Goal: Information Seeking & Learning: Learn about a topic

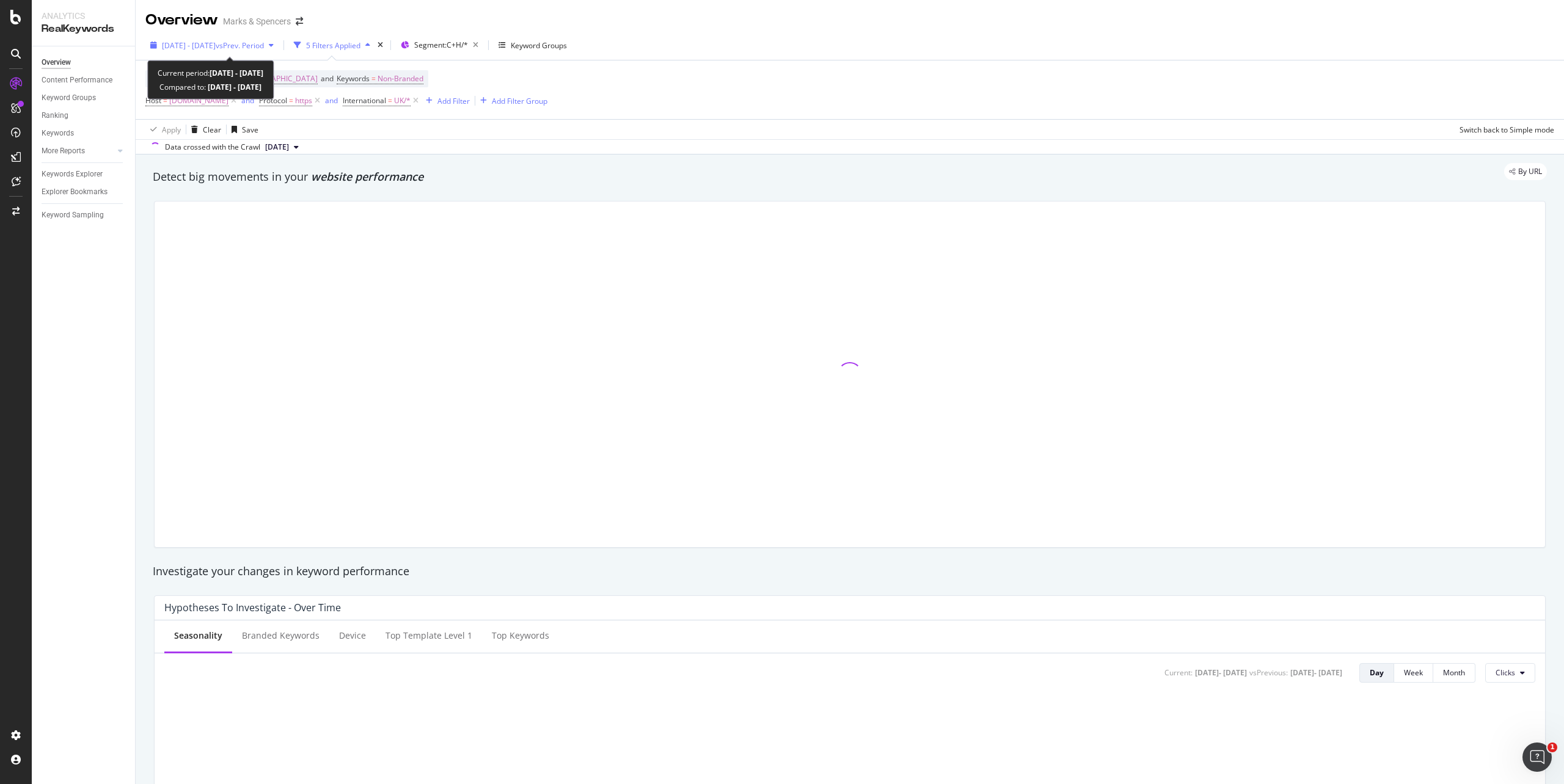
click at [153, 50] on div "[DATE] - [DATE] vs Prev. Period" at bounding box center [212, 45] width 133 height 18
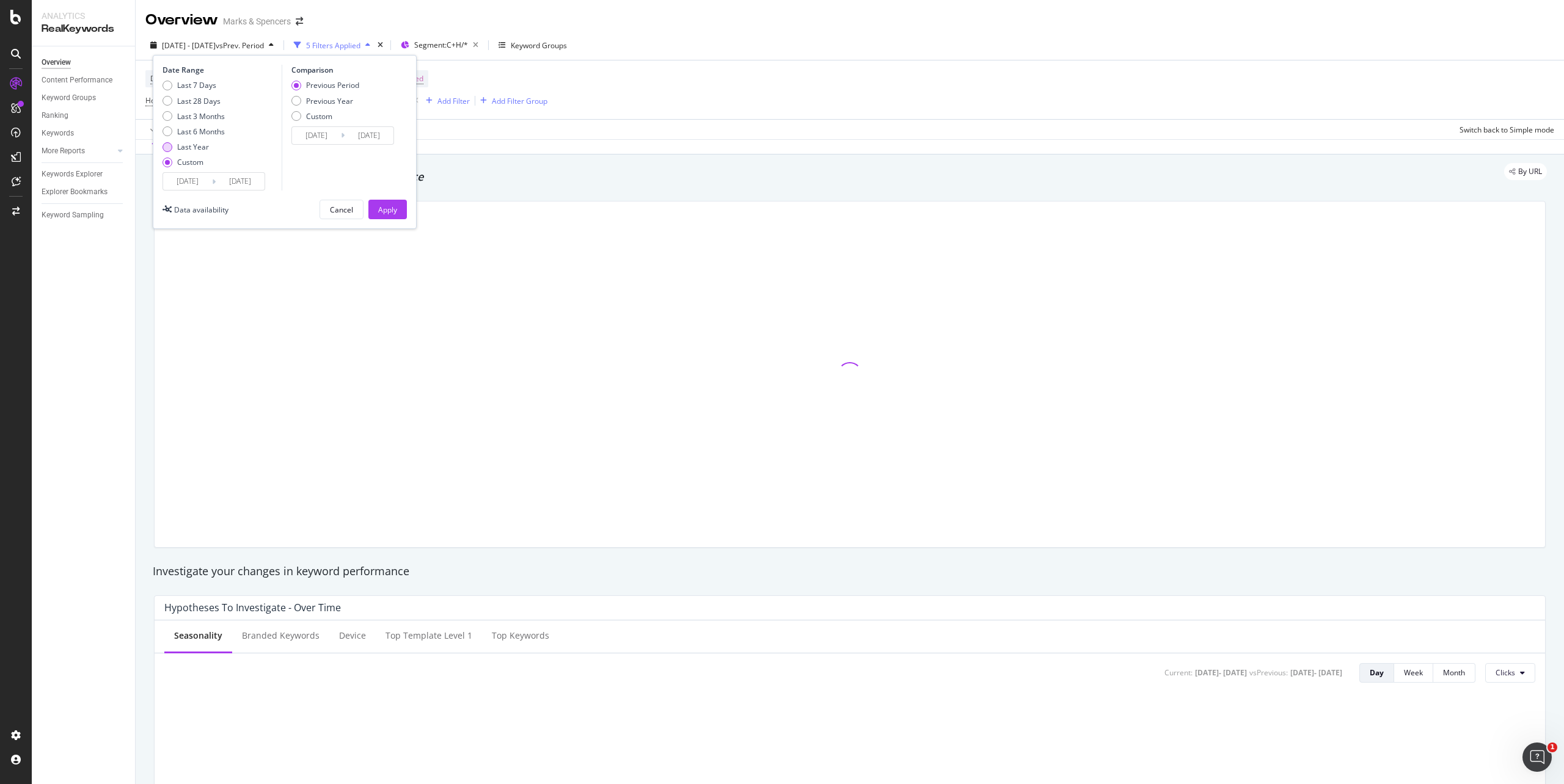
click at [186, 148] on div "Last Year" at bounding box center [193, 147] width 32 height 10
type input "[DATE]"
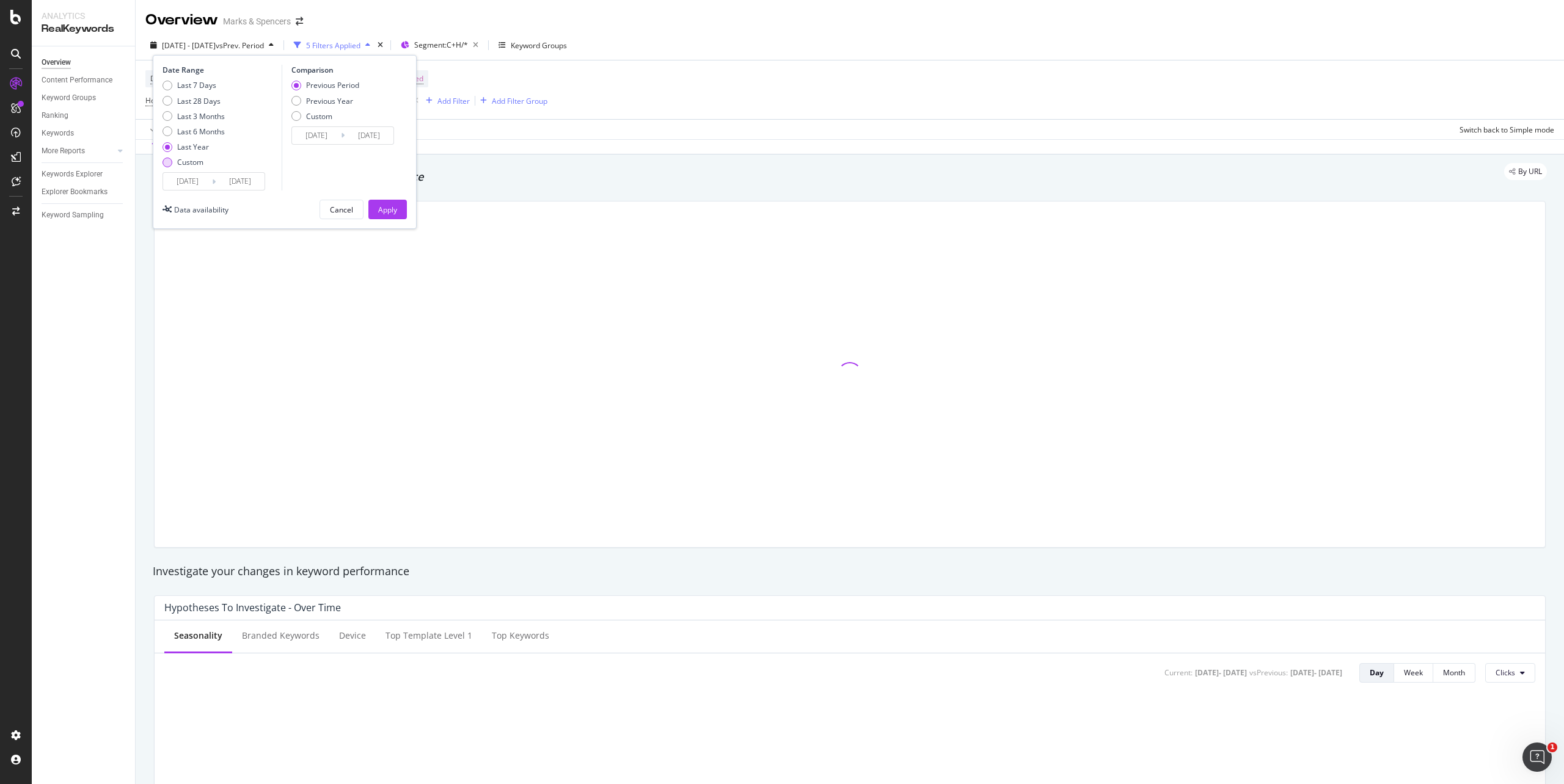
click at [187, 159] on div "Custom" at bounding box center [190, 162] width 27 height 10
type input "[DATE]"
click at [188, 172] on div "[DATE] Navigate forward to interact with the calendar and select a date. Press …" at bounding box center [214, 181] width 103 height 18
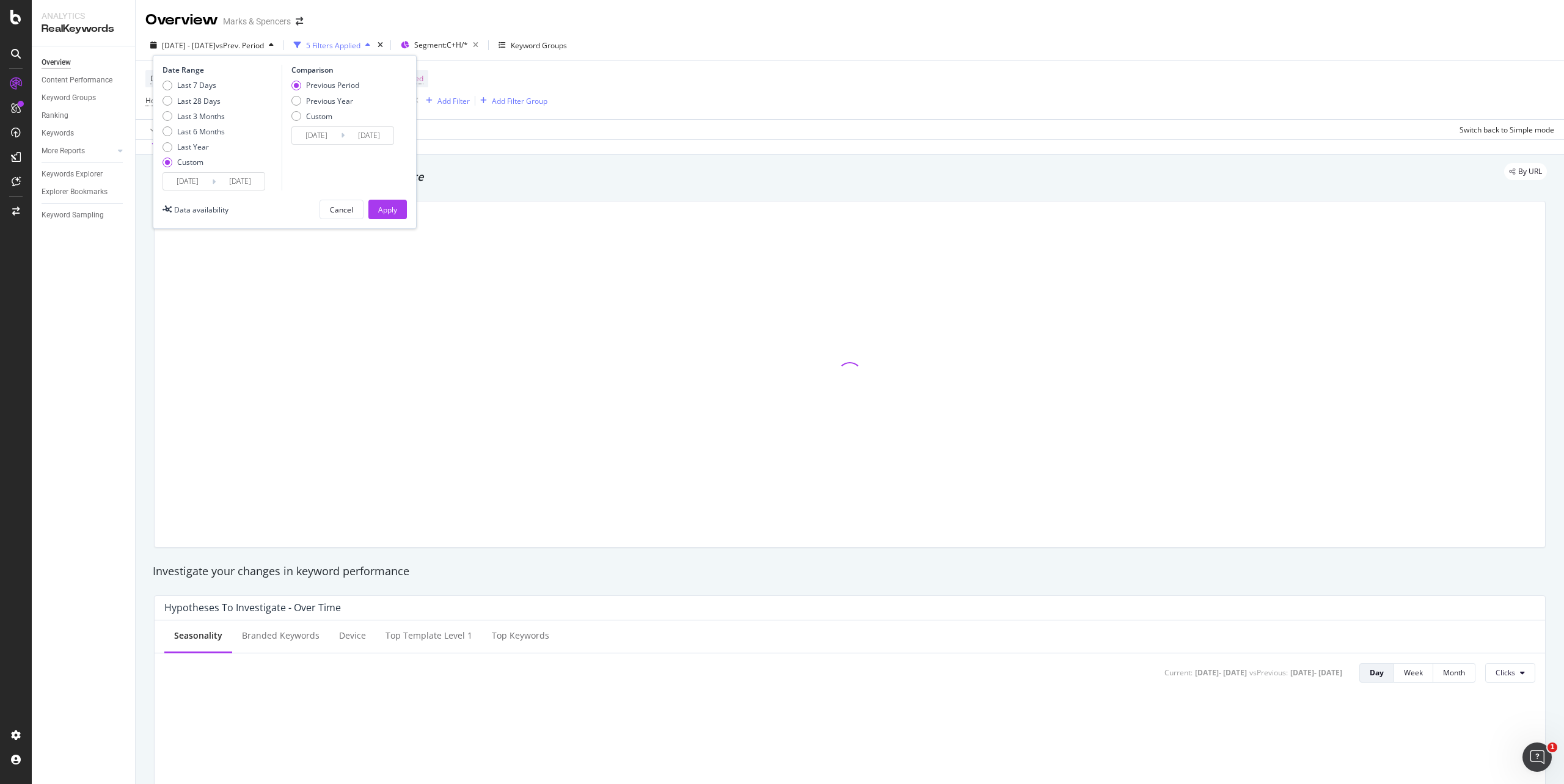
click at [189, 184] on input "[DATE]" at bounding box center [187, 182] width 49 height 17
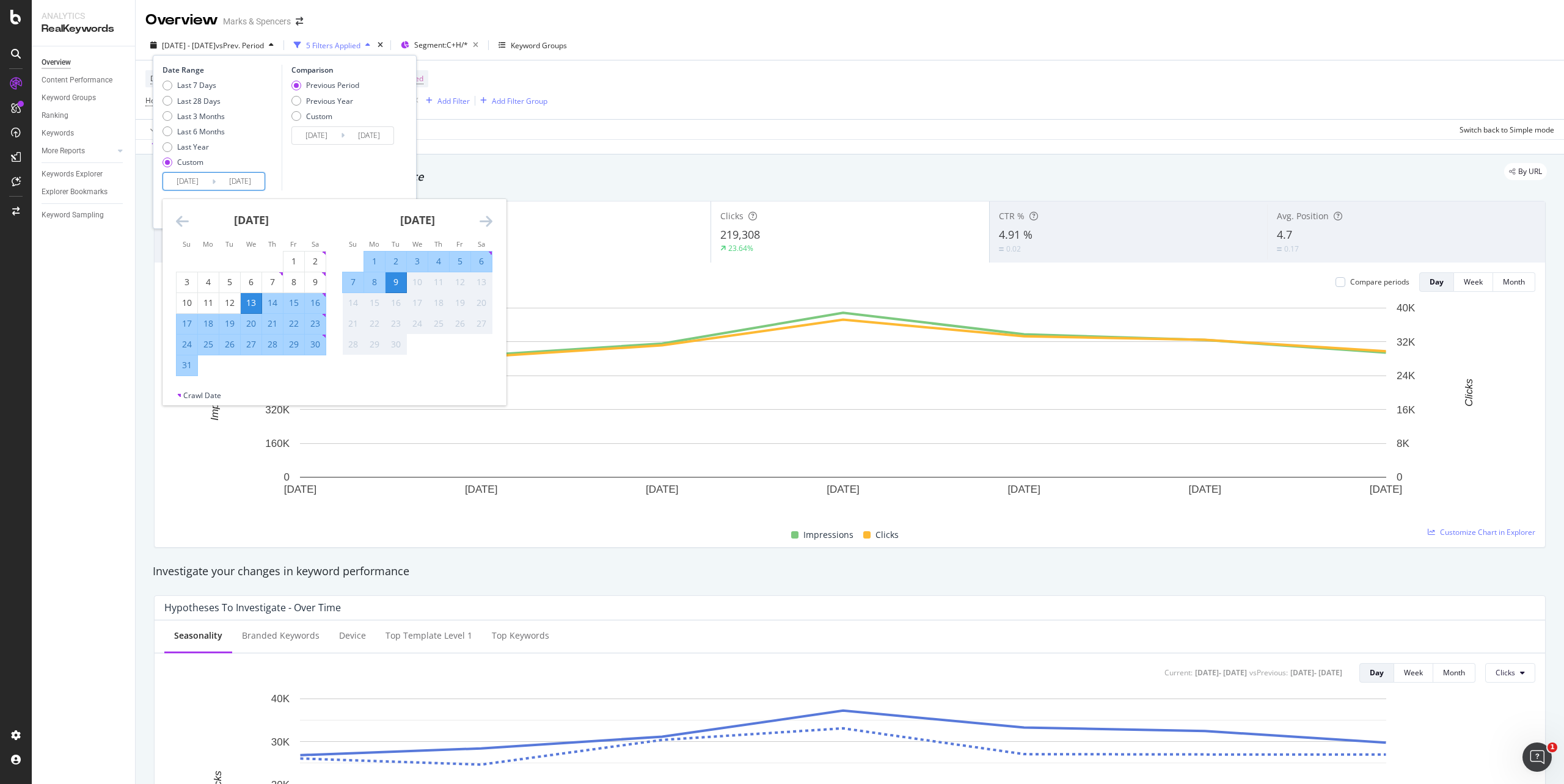
click at [182, 220] on icon "Move backward to switch to the previous month." at bounding box center [182, 220] width 13 height 15
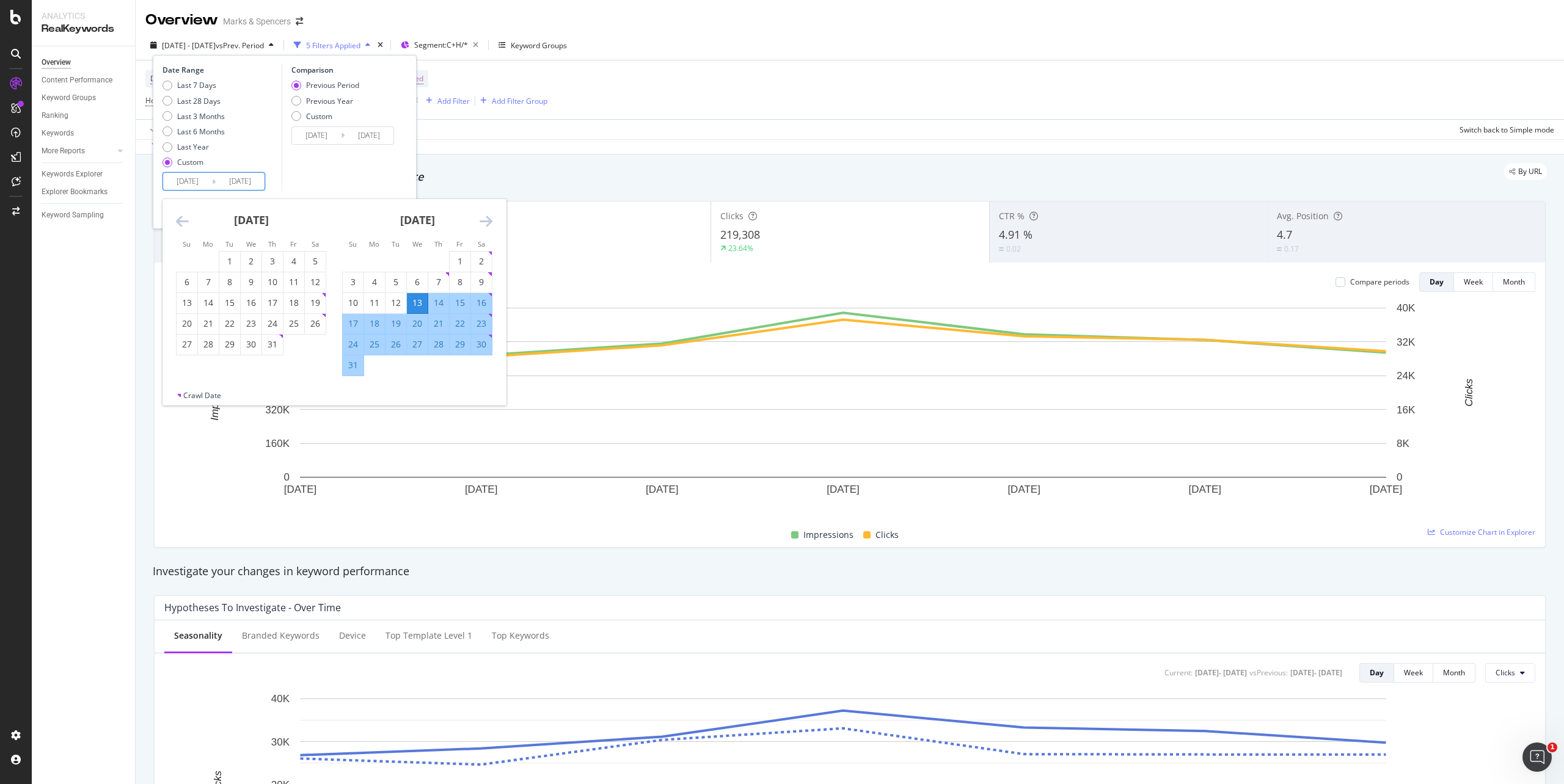
click at [182, 220] on icon "Move backward to switch to the previous month." at bounding box center [182, 220] width 13 height 15
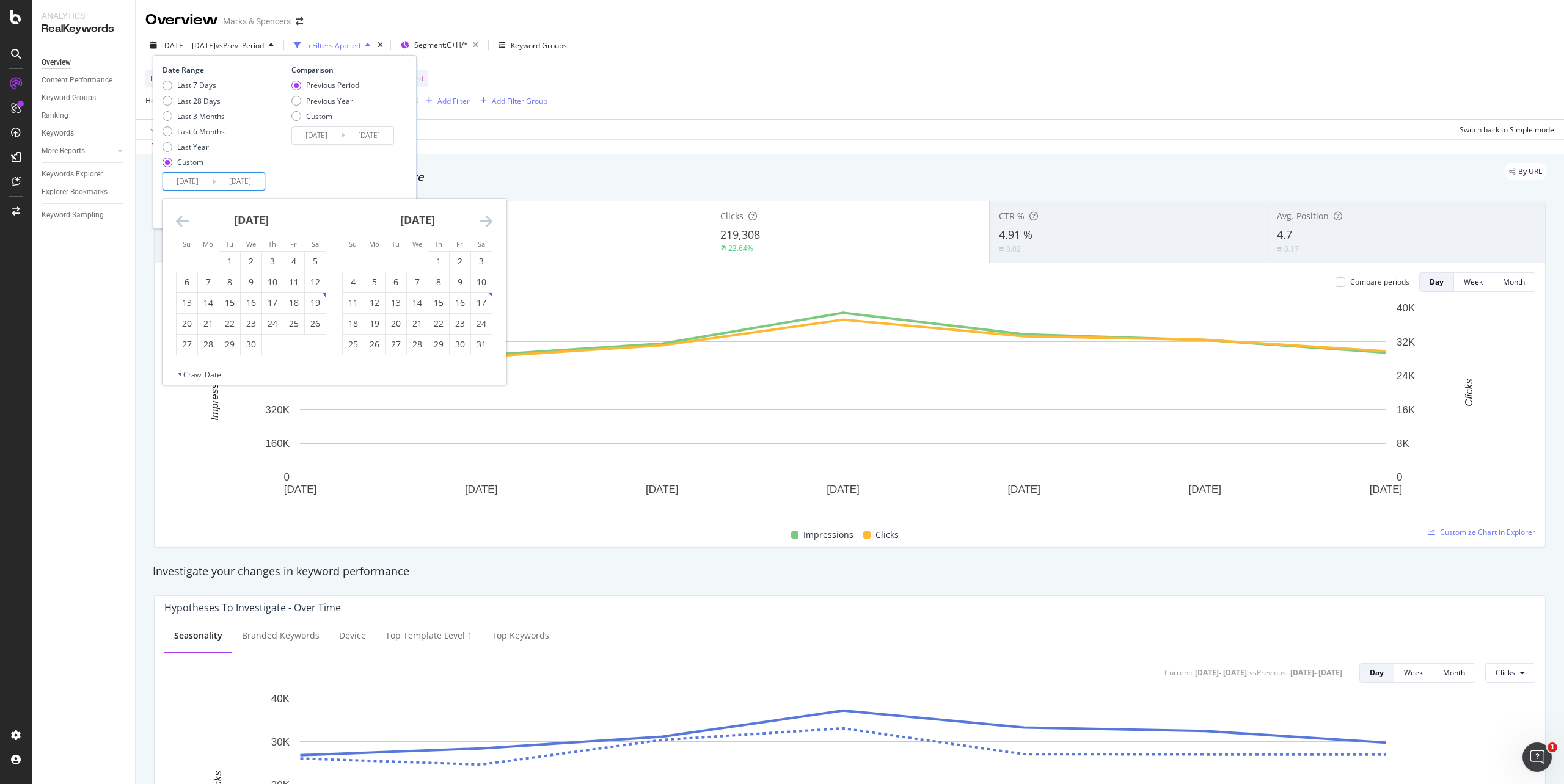
click at [182, 220] on icon "Move backward to switch to the previous month." at bounding box center [182, 220] width 13 height 15
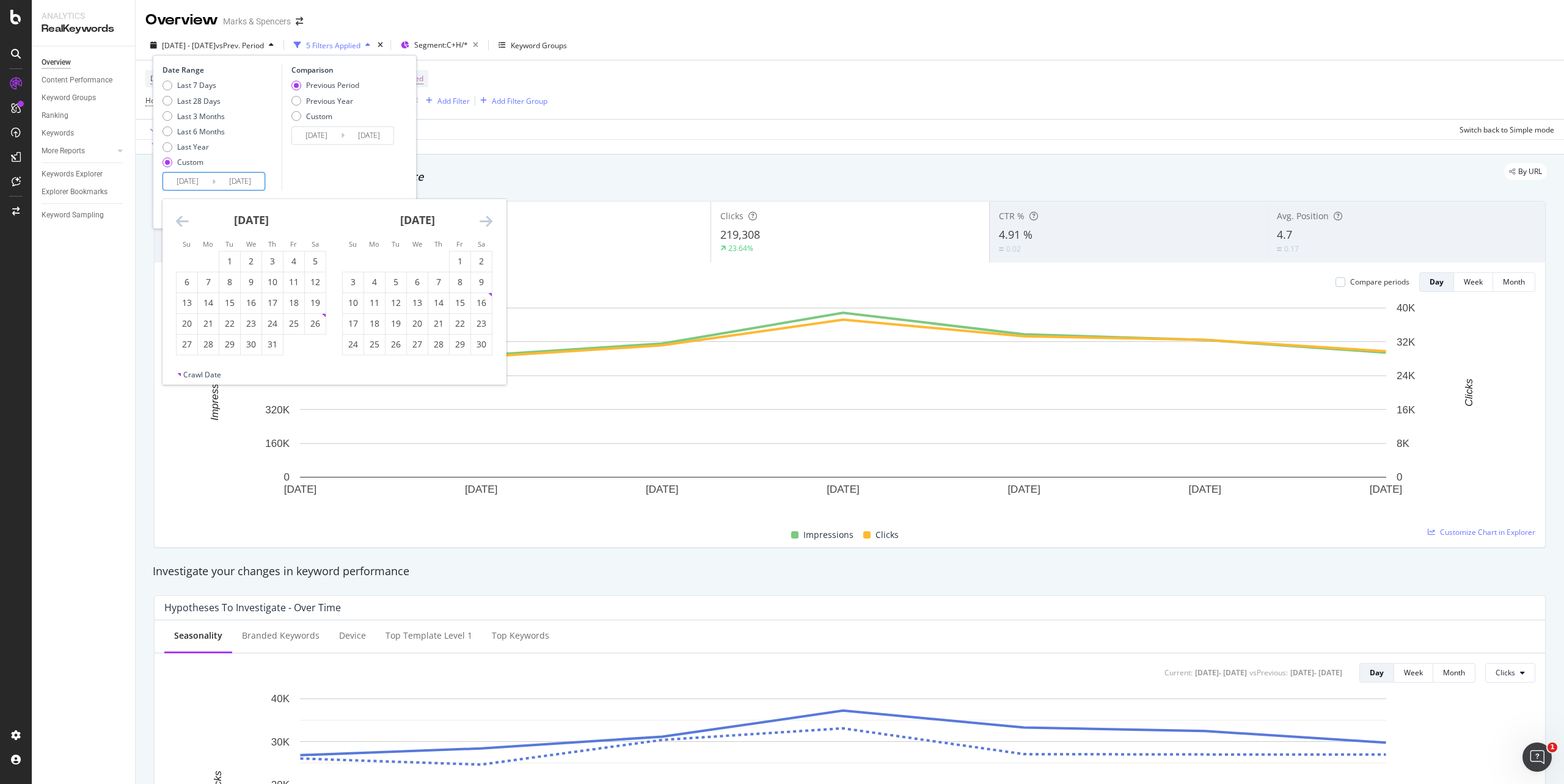
click at [182, 220] on icon "Move backward to switch to the previous month." at bounding box center [182, 220] width 13 height 15
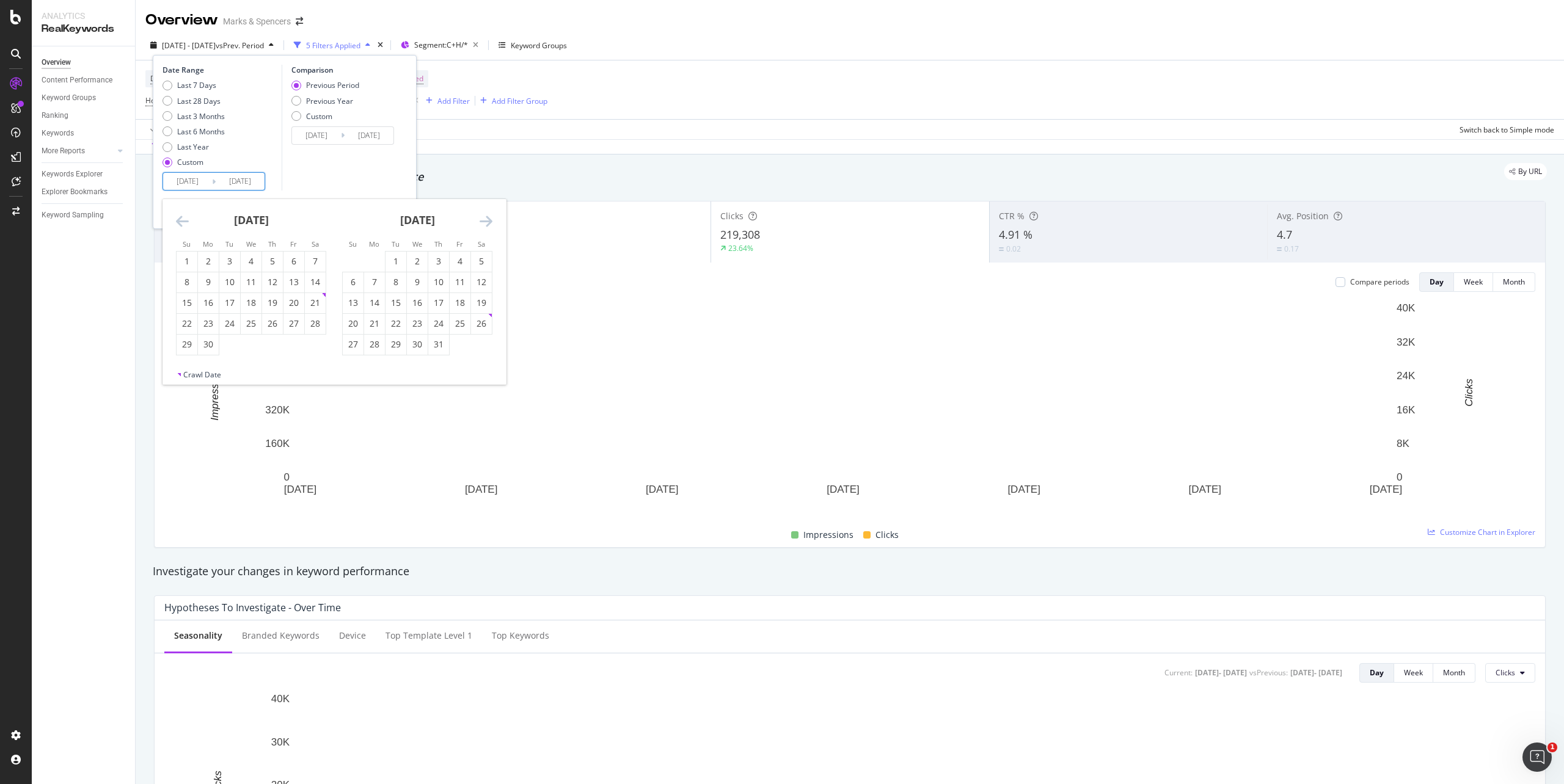
click at [182, 220] on icon "Move backward to switch to the previous month." at bounding box center [182, 220] width 13 height 15
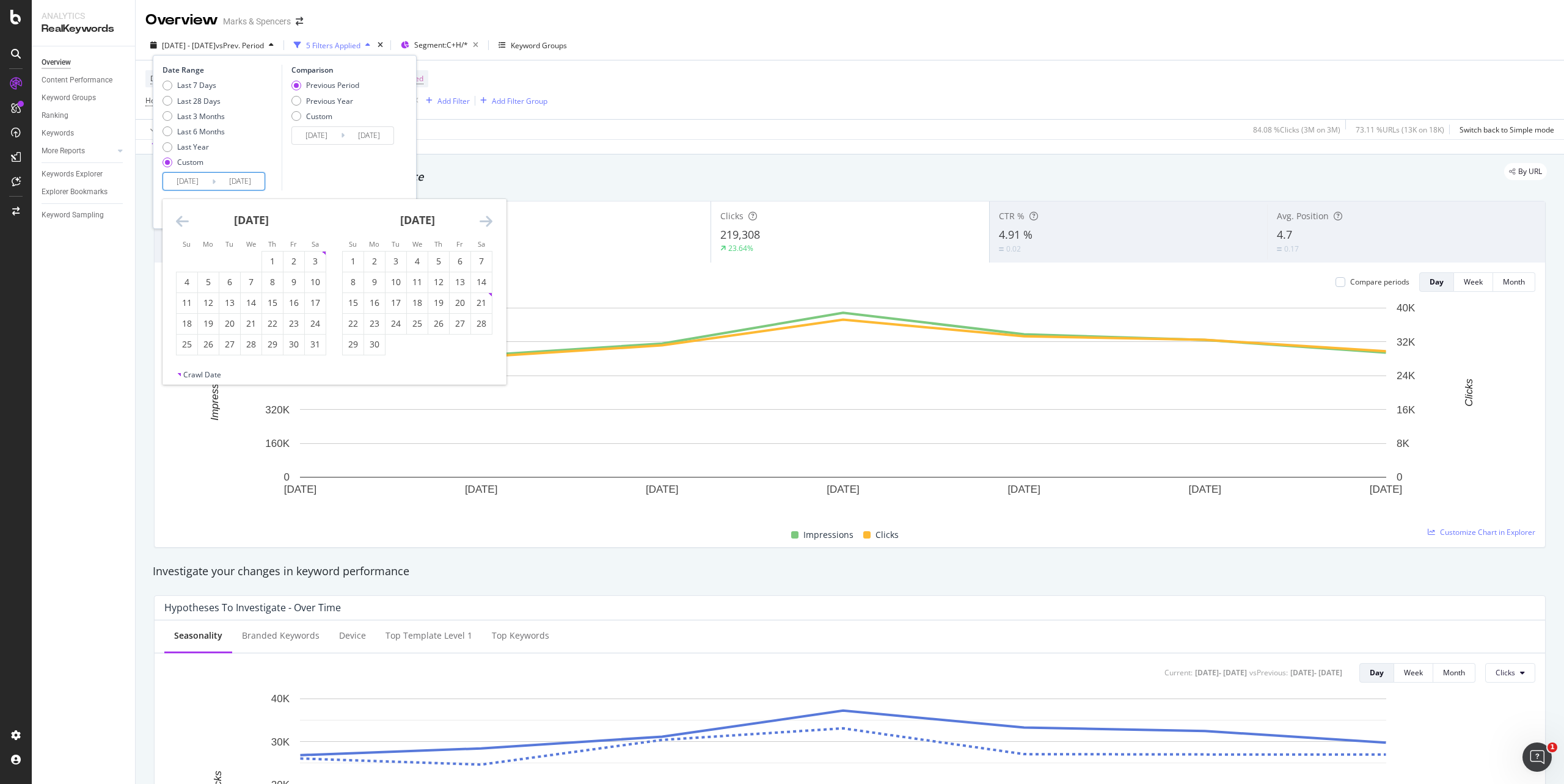
click at [182, 220] on icon "Move backward to switch to the previous month." at bounding box center [182, 220] width 13 height 15
click at [179, 220] on icon "Move backward to switch to the previous month." at bounding box center [182, 220] width 13 height 15
click at [189, 284] on div "7" at bounding box center [187, 282] width 21 height 12
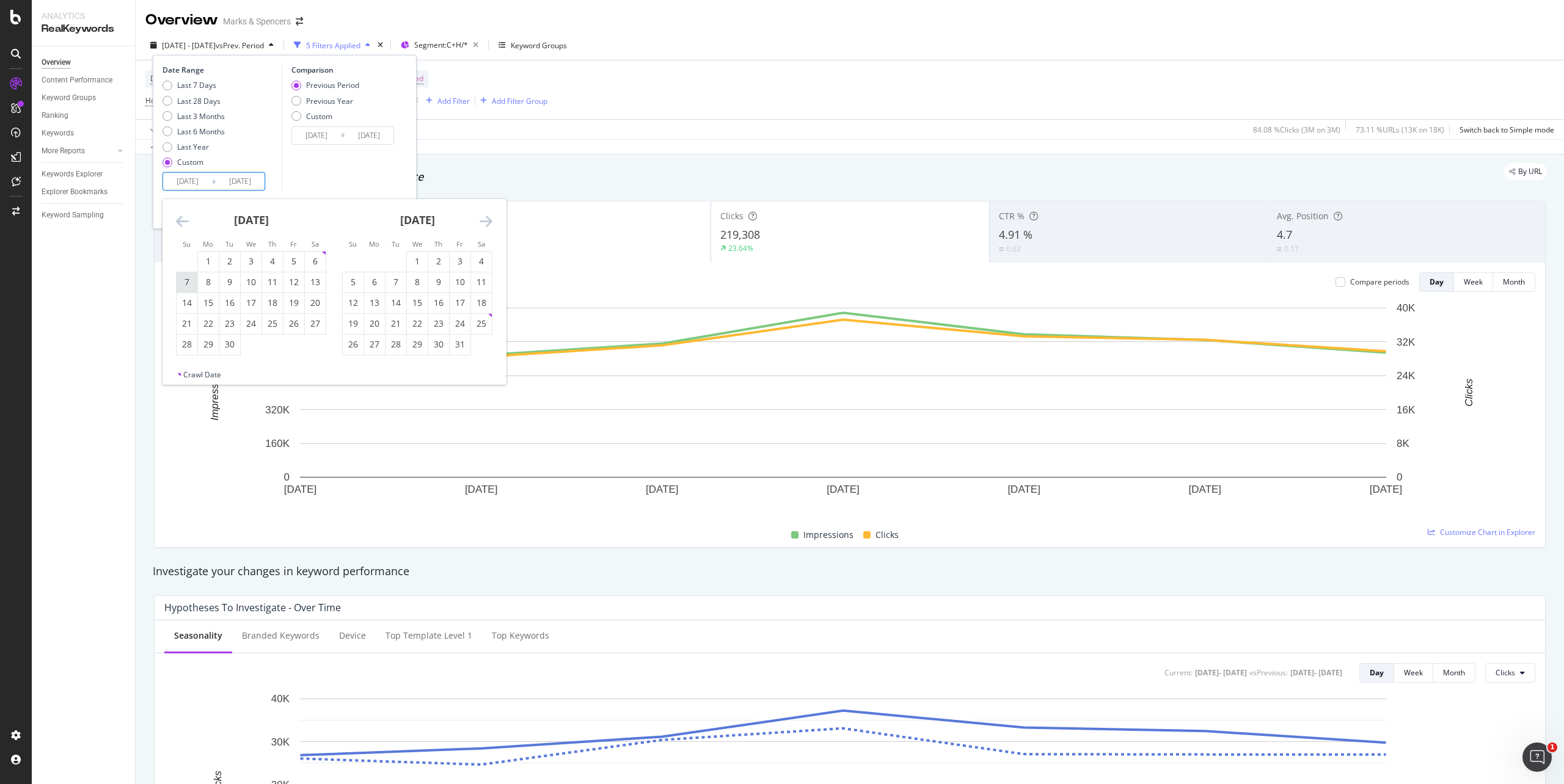
type input "[DATE]"
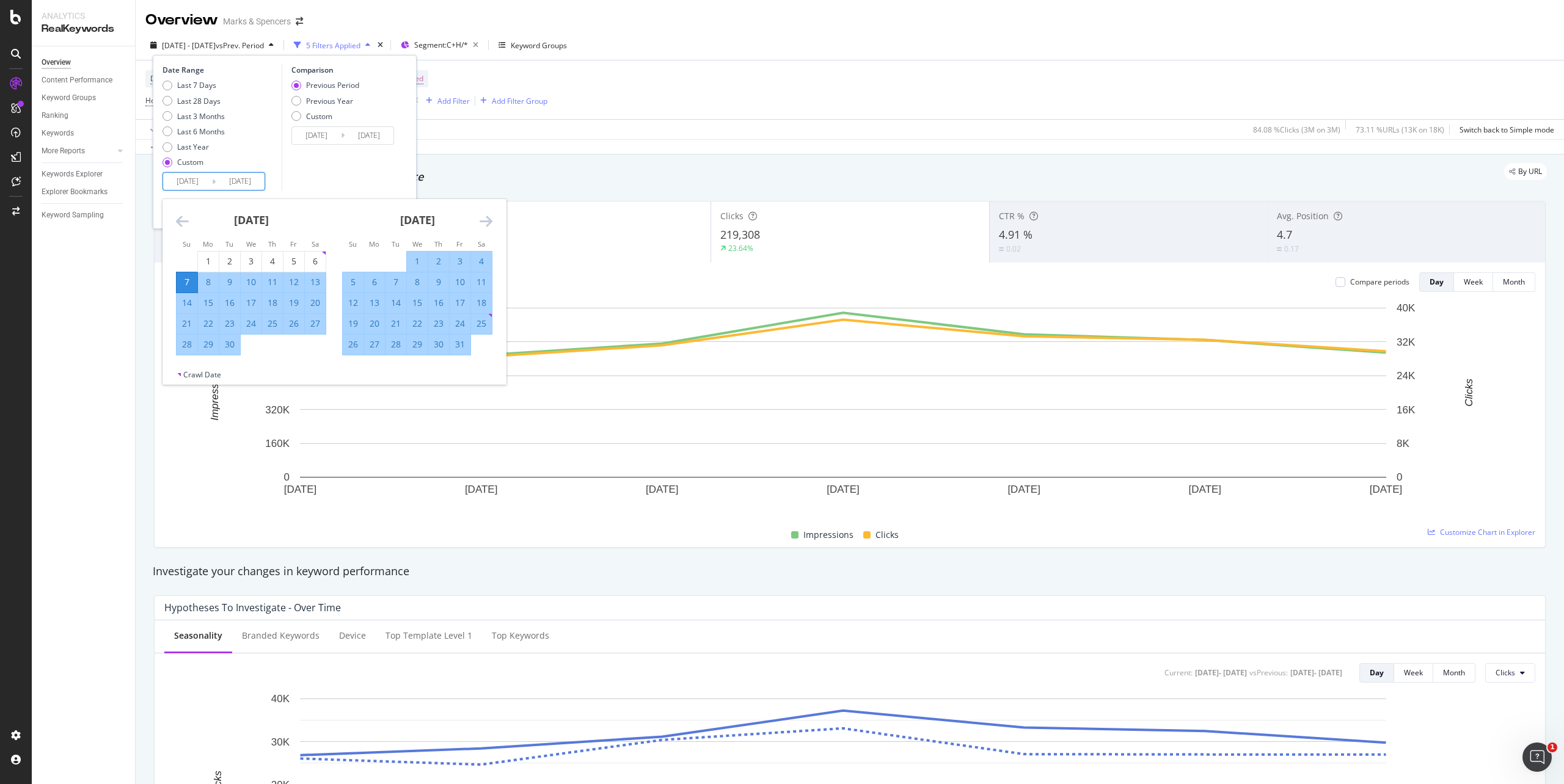
click at [480, 226] on icon "Move forward to switch to the next month." at bounding box center [486, 220] width 13 height 15
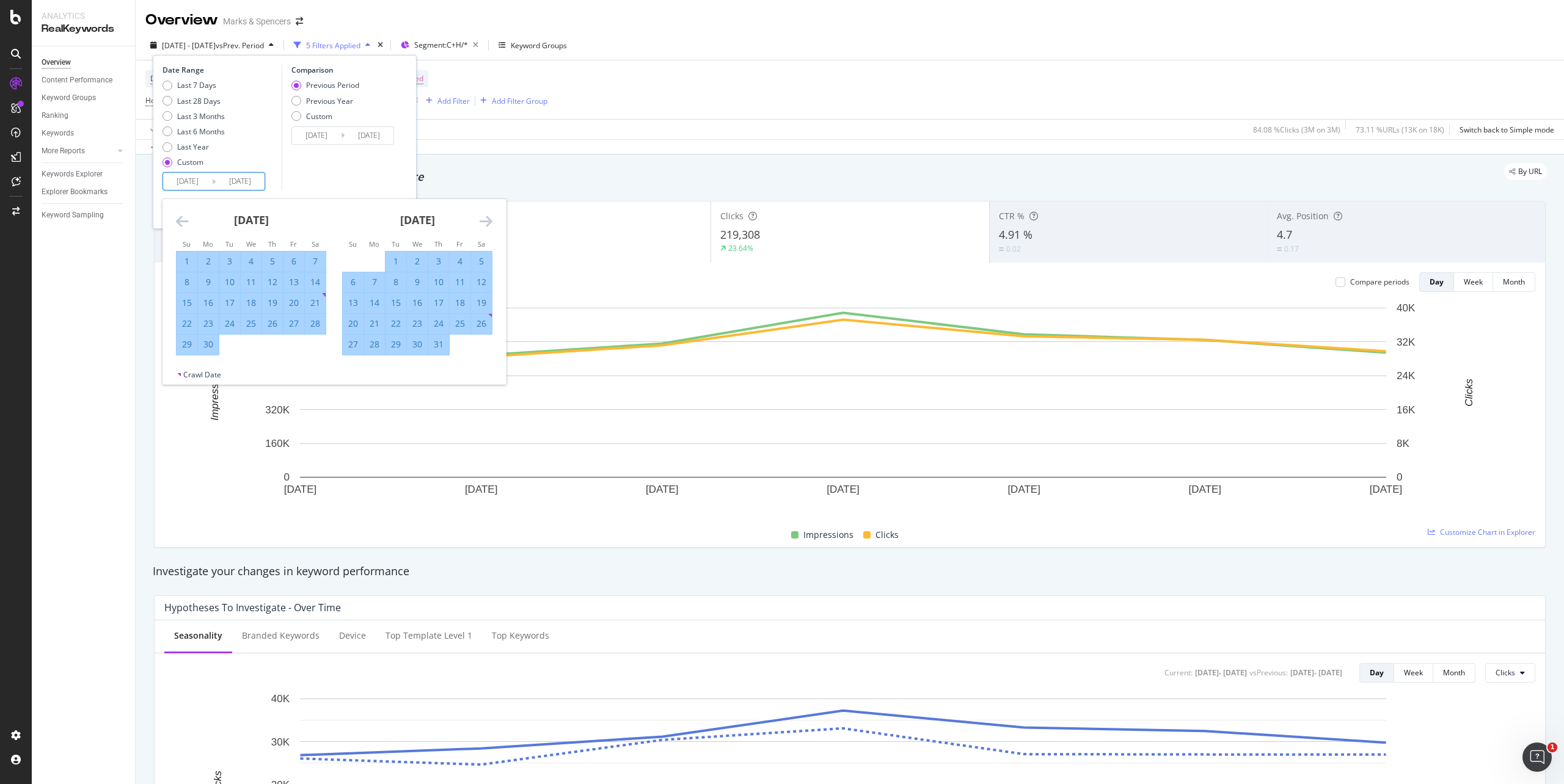
click at [480, 226] on icon "Move forward to switch to the next month." at bounding box center [486, 220] width 13 height 15
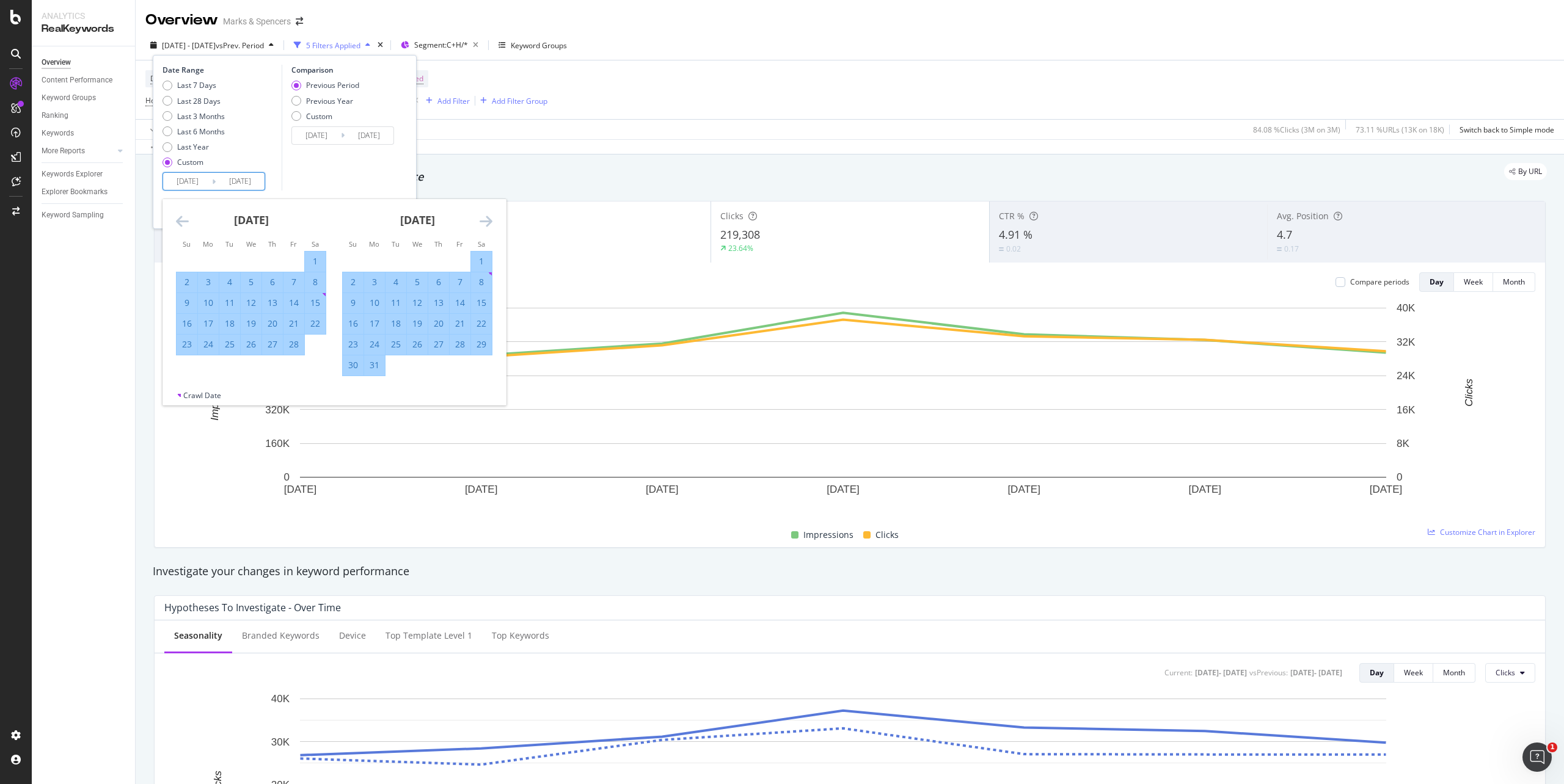
click at [480, 226] on icon "Move forward to switch to the next month." at bounding box center [486, 220] width 13 height 15
click at [186, 226] on icon "Move backward to switch to the previous month." at bounding box center [182, 220] width 13 height 15
click at [485, 220] on icon "Move forward to switch to the next month." at bounding box center [486, 220] width 13 height 15
click at [478, 260] on div "5" at bounding box center [481, 262] width 21 height 12
type input "[DATE]"
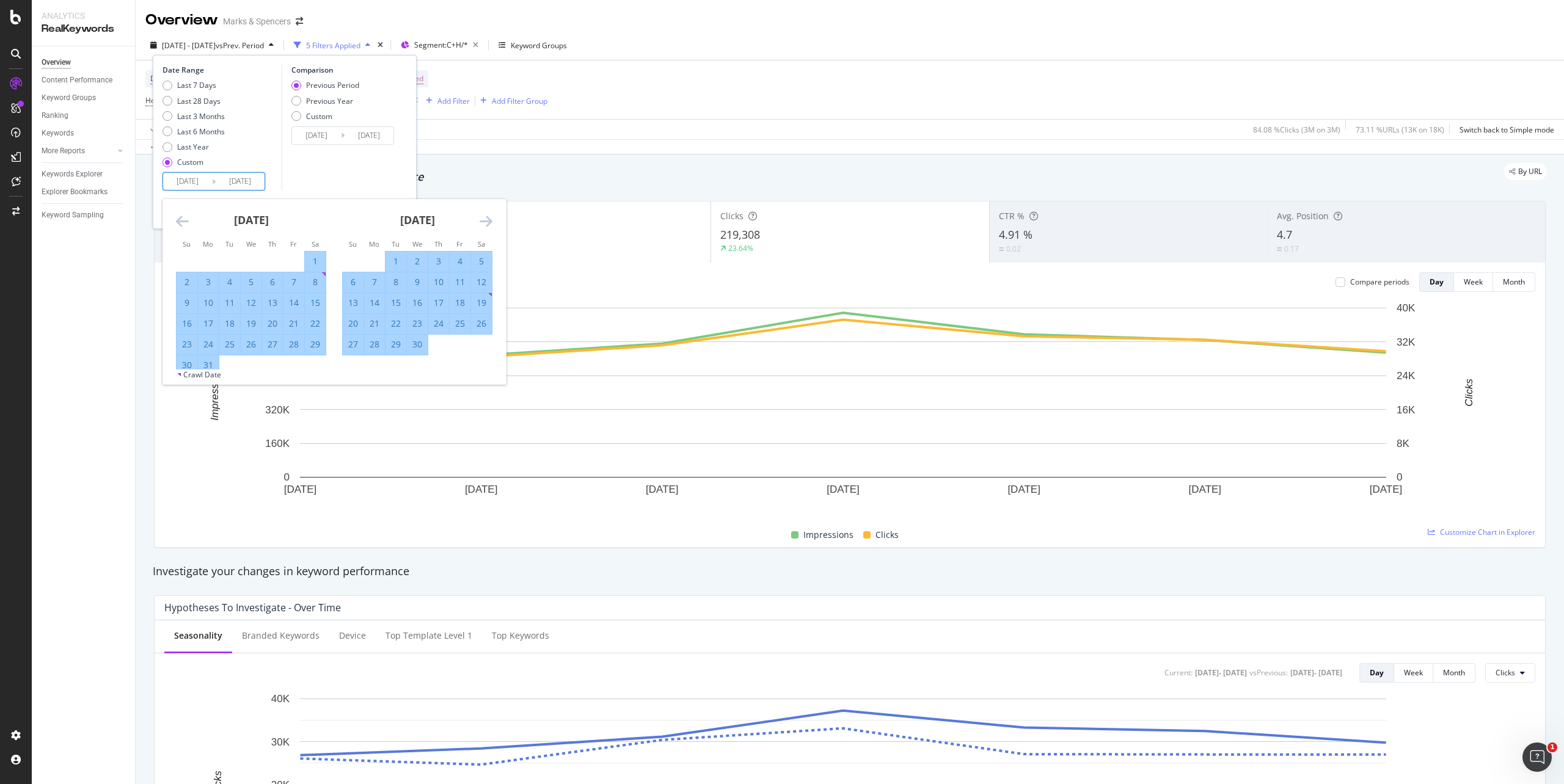
type input "[DATE]"
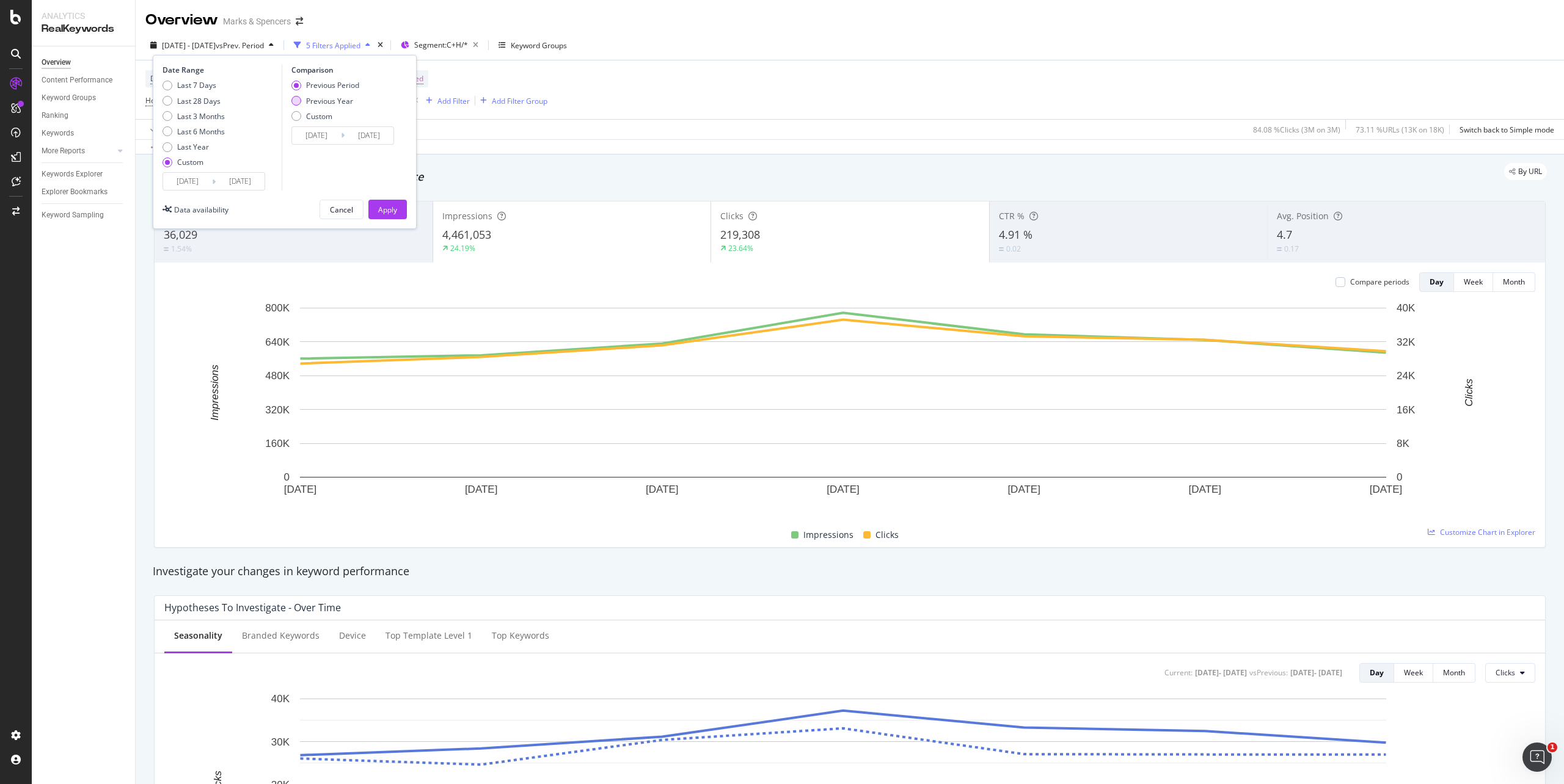
click at [337, 99] on div "Previous Year" at bounding box center [329, 101] width 47 height 10
click at [392, 205] on div "Apply" at bounding box center [388, 210] width 19 height 10
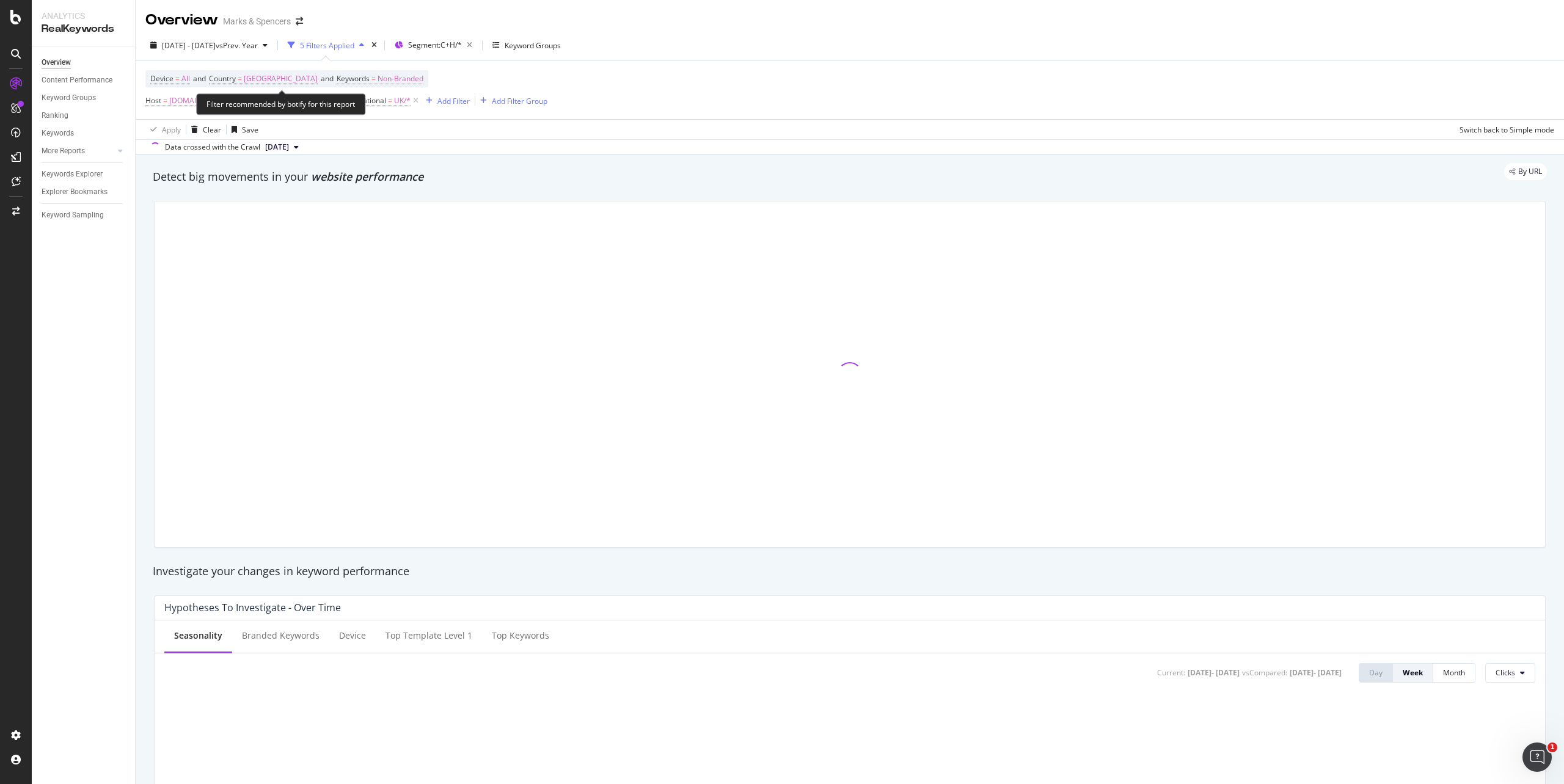
click at [396, 79] on span "Non-Branded" at bounding box center [400, 79] width 45 height 17
click at [385, 103] on span "Non-Branded" at bounding box center [361, 108] width 51 height 10
click at [381, 201] on span "All" at bounding box center [409, 203] width 124 height 11
click at [461, 137] on div "Apply" at bounding box center [461, 134] width 19 height 10
click at [462, 48] on span "Segment: C+H/*" at bounding box center [435, 45] width 54 height 10
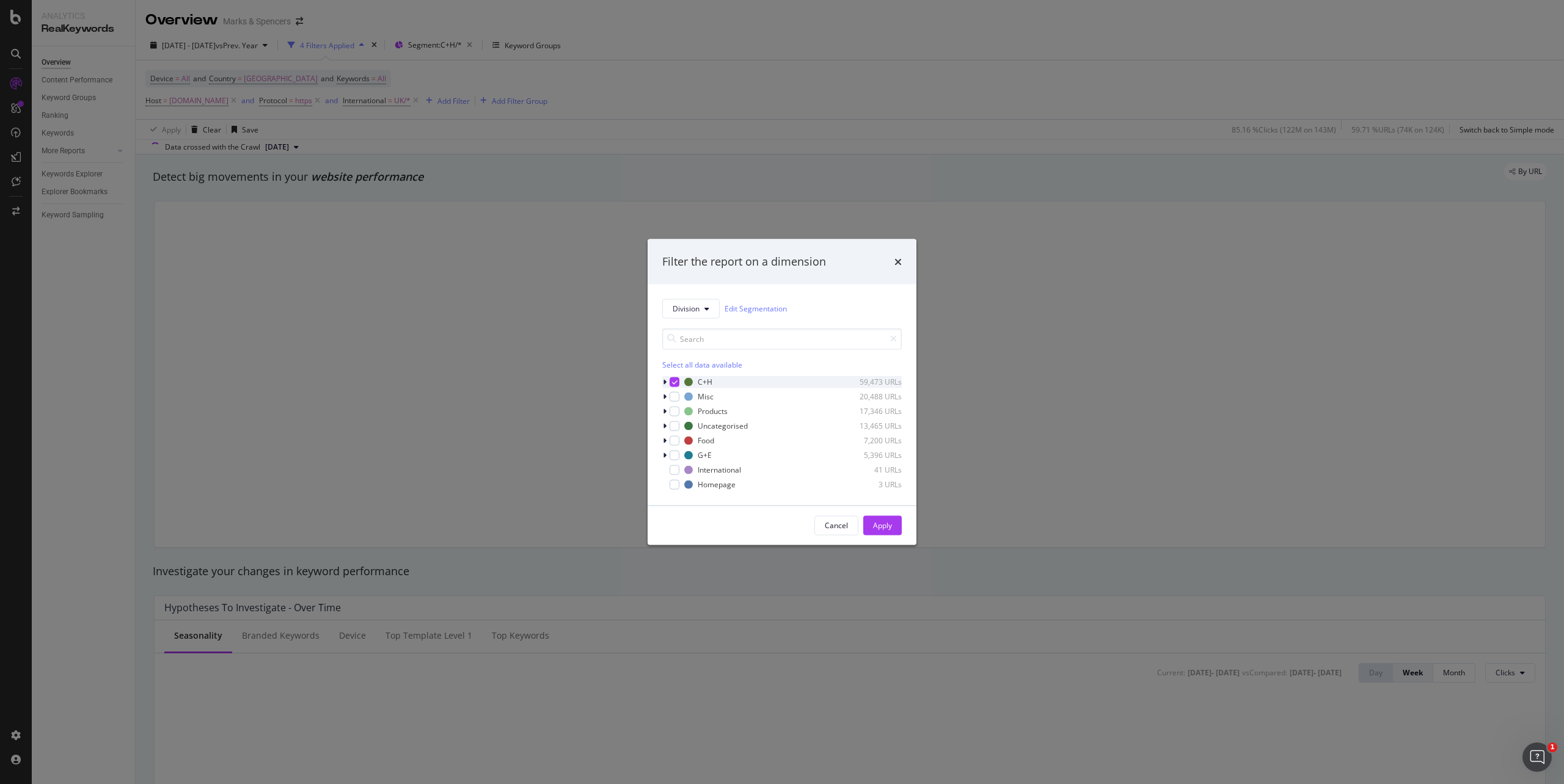
click at [665, 387] on div "modal" at bounding box center [666, 382] width 8 height 12
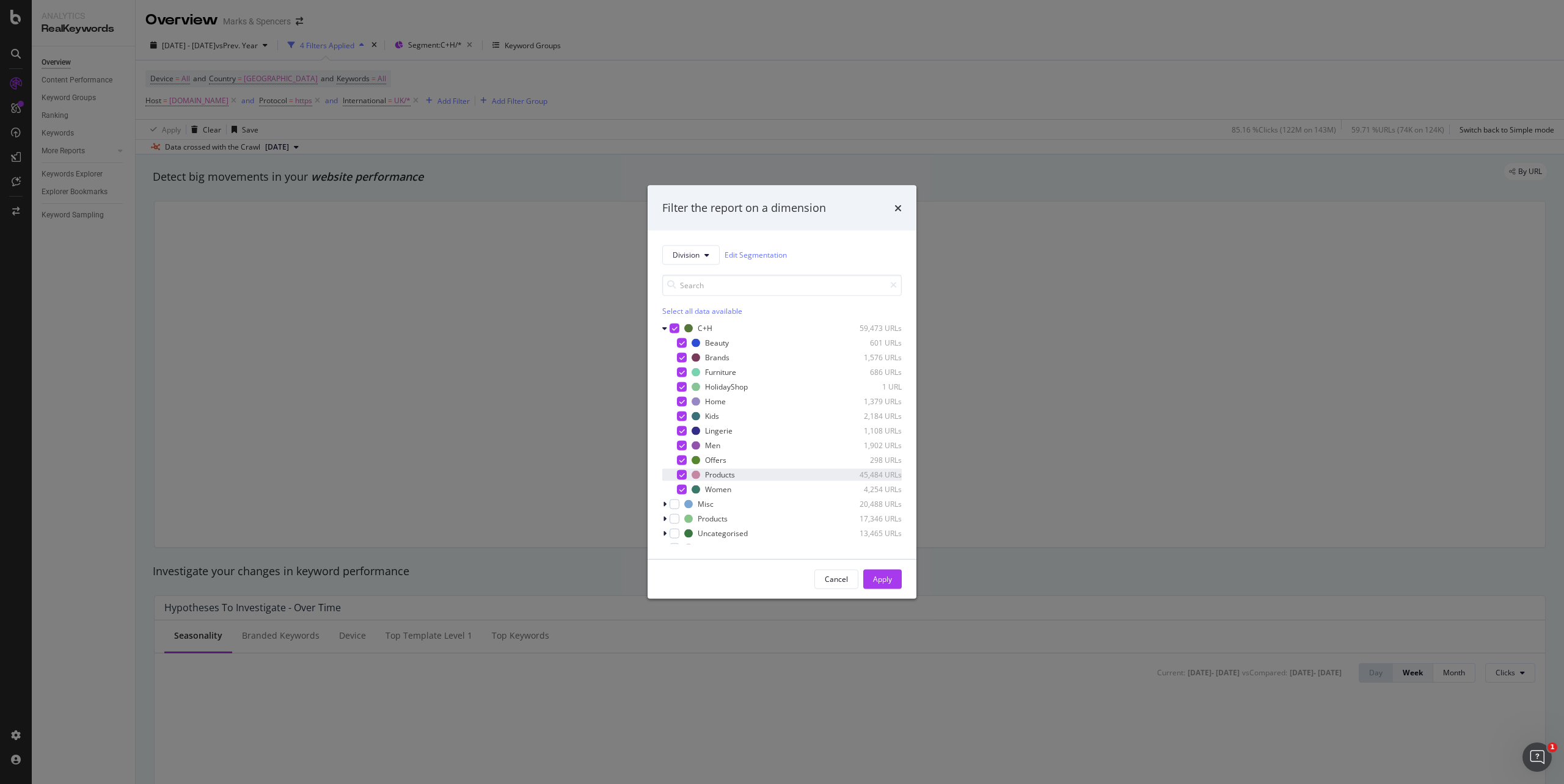
click at [678, 472] on div "modal" at bounding box center [681, 474] width 9 height 9
click at [679, 460] on icon "modal" at bounding box center [682, 460] width 5 height 6
click at [679, 460] on div "modal" at bounding box center [681, 460] width 9 height 9
click at [680, 472] on div "modal" at bounding box center [681, 474] width 9 height 9
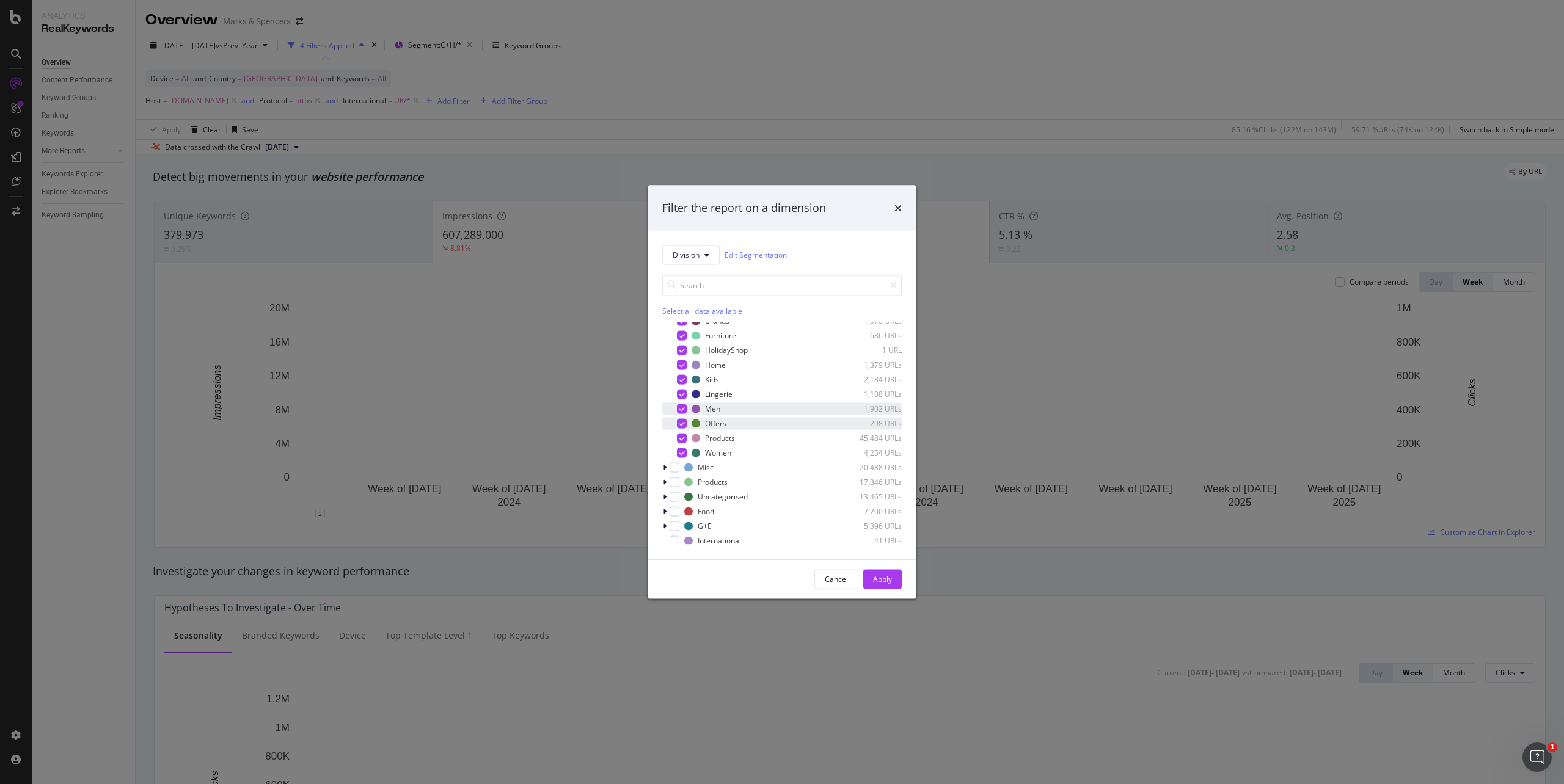
scroll to position [54, 0]
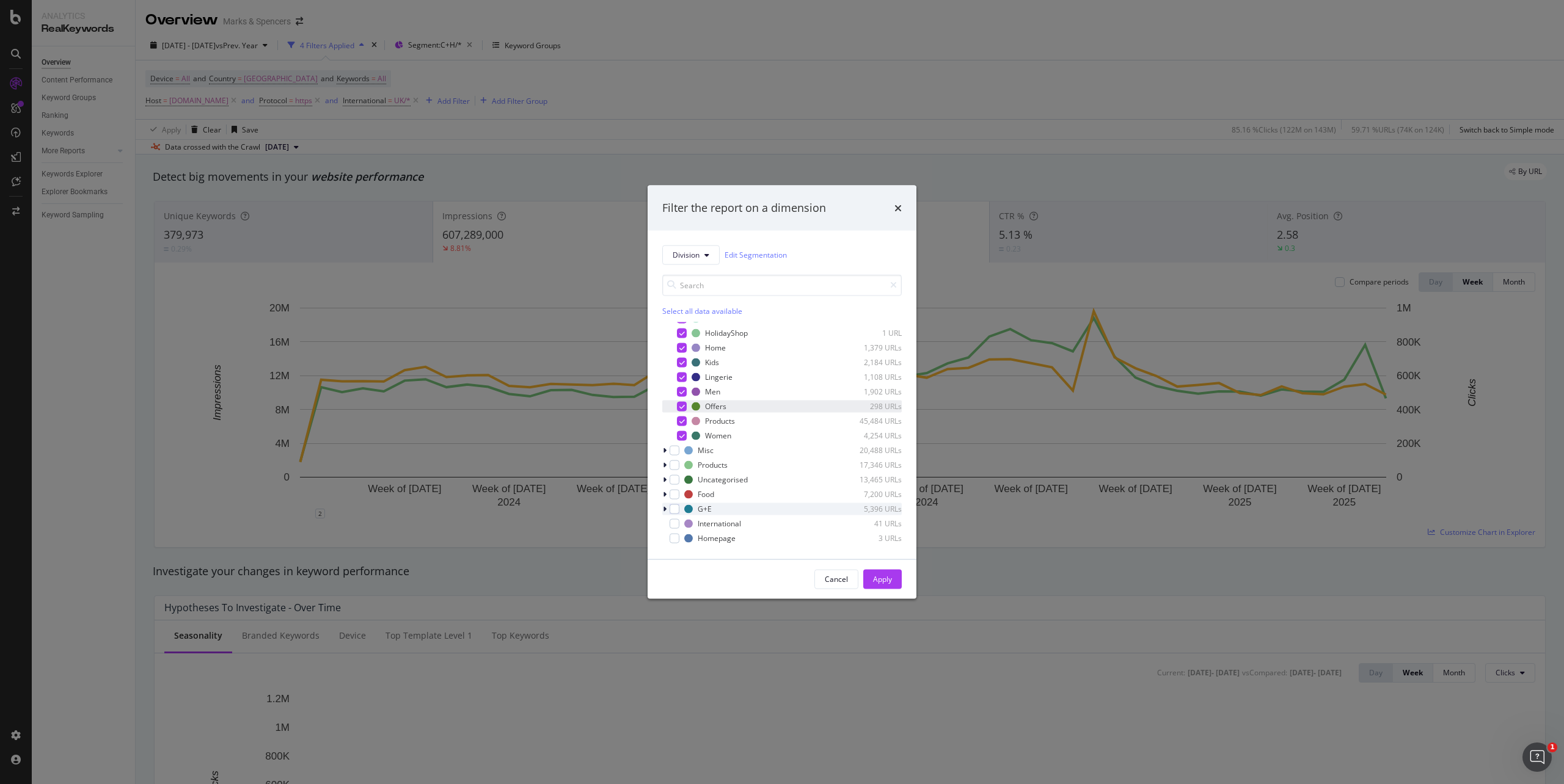
click at [663, 504] on div "modal" at bounding box center [666, 509] width 8 height 12
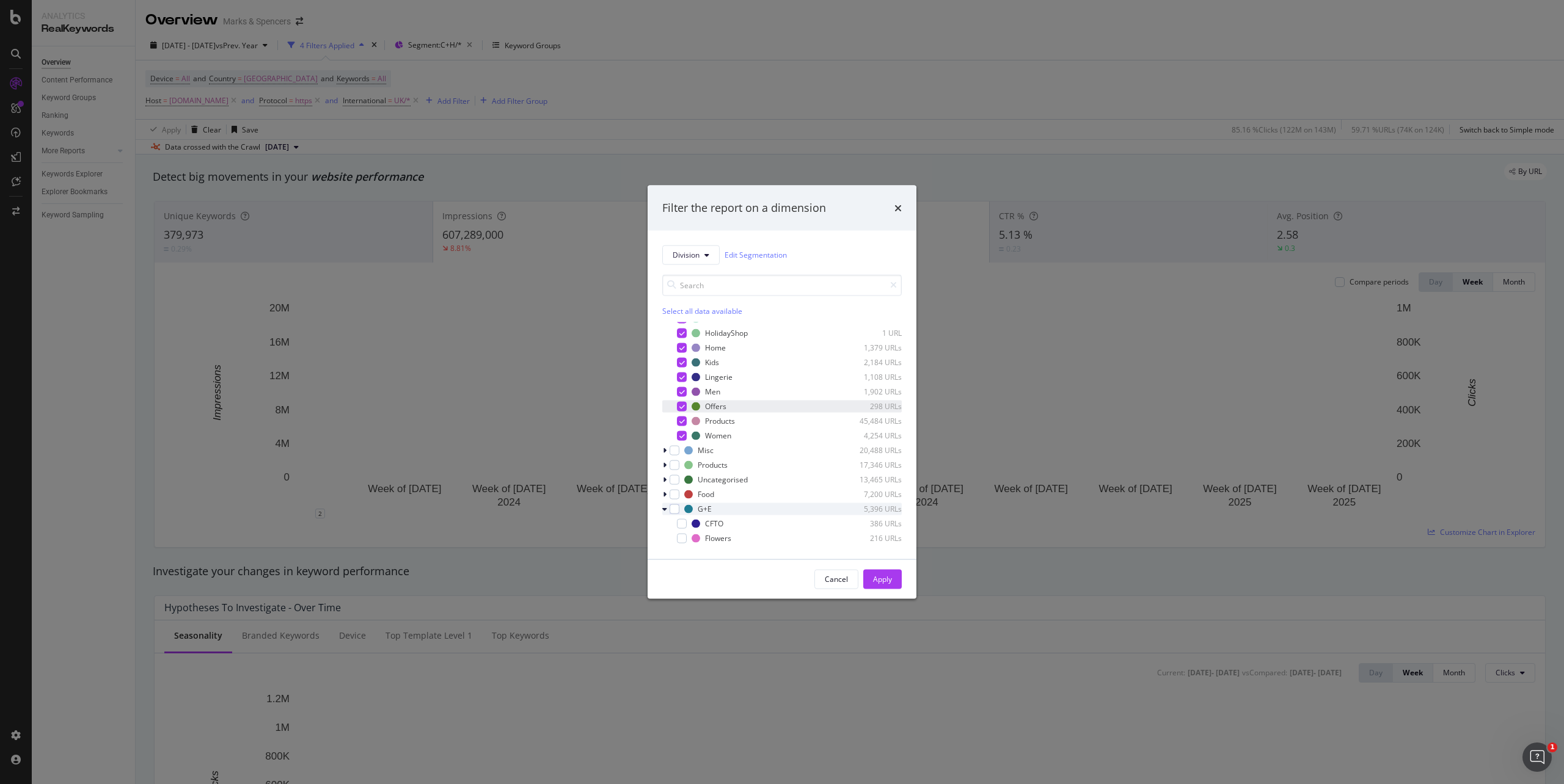
click at [663, 510] on icon "modal" at bounding box center [665, 509] width 5 height 8
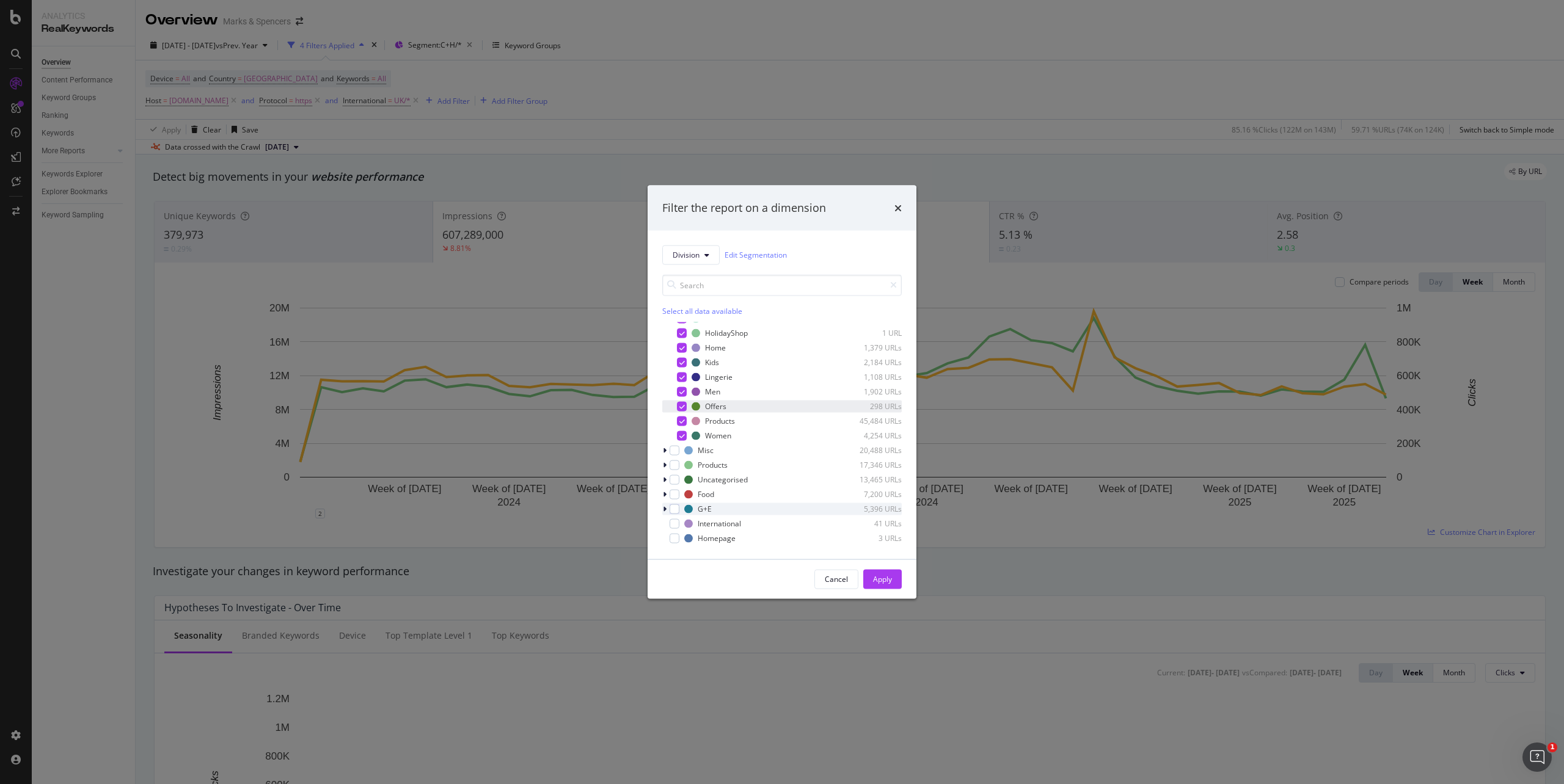
click at [663, 510] on icon "modal" at bounding box center [665, 509] width 3 height 8
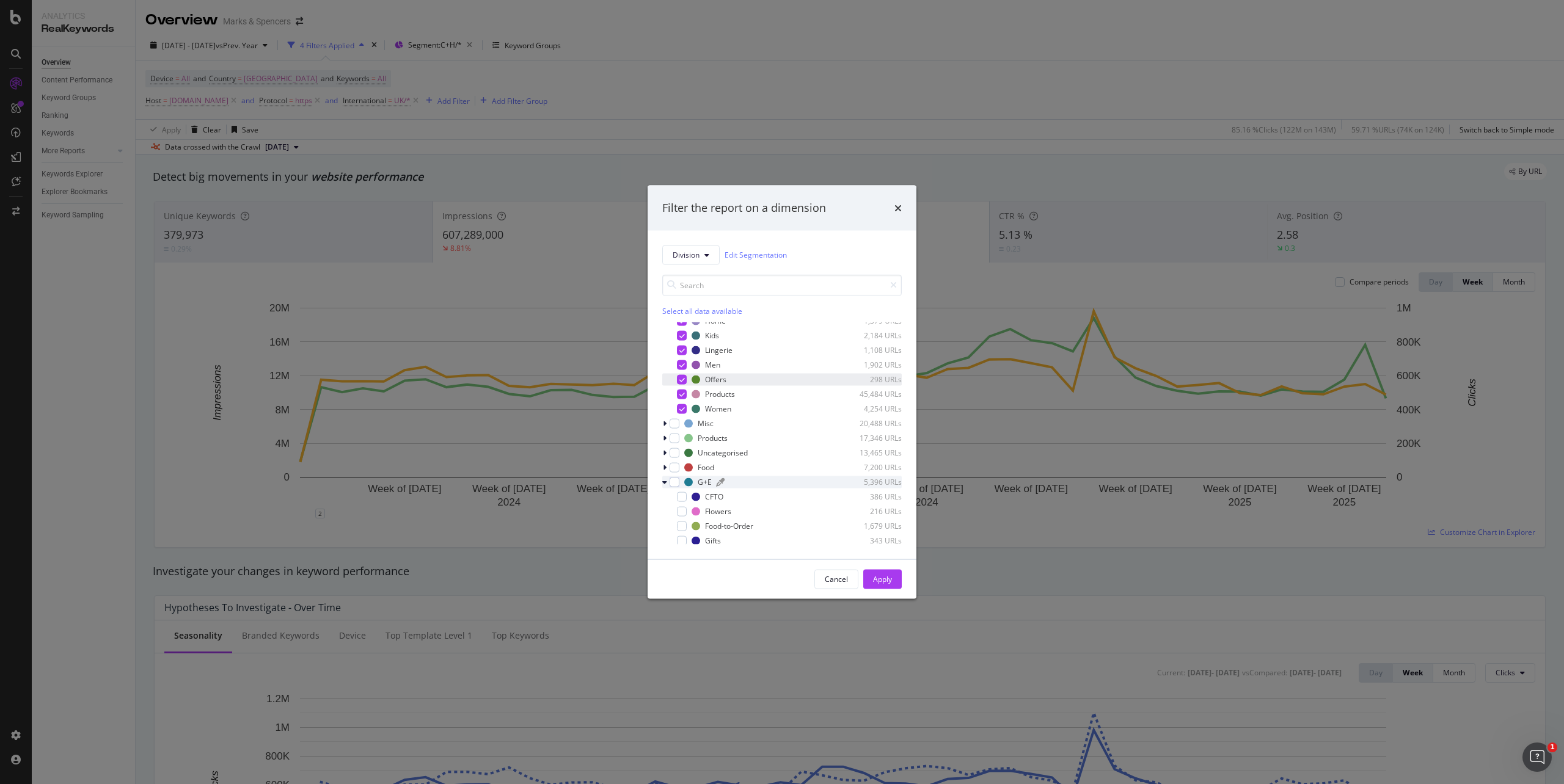
scroll to position [135, 0]
click at [676, 425] on div "modal" at bounding box center [674, 427] width 9 height 9
click at [879, 576] on div "Apply" at bounding box center [883, 579] width 19 height 10
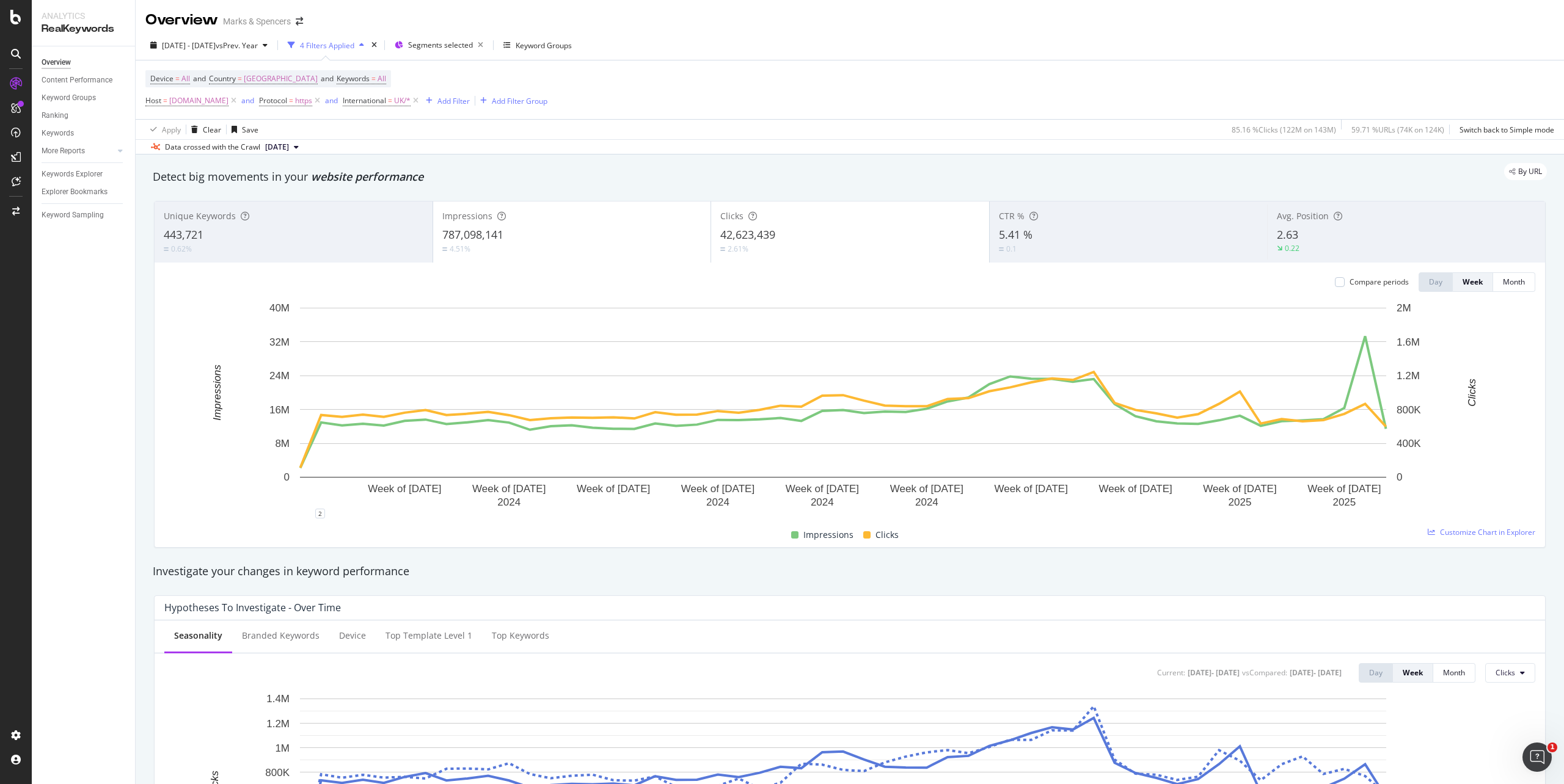
click at [277, 148] on span "[DATE]" at bounding box center [277, 147] width 24 height 11
click at [584, 124] on div "Apply Clear Save 85.16 % Clicks ( 122M on 143M ) 59.71 % URLs ( 74K on 124K ) S…" at bounding box center [849, 130] width 1428 height 21
drag, startPoint x: 771, startPoint y: 239, endPoint x: 715, endPoint y: 238, distance: 56.0
click at [721, 238] on span "42,623,439" at bounding box center [748, 234] width 55 height 15
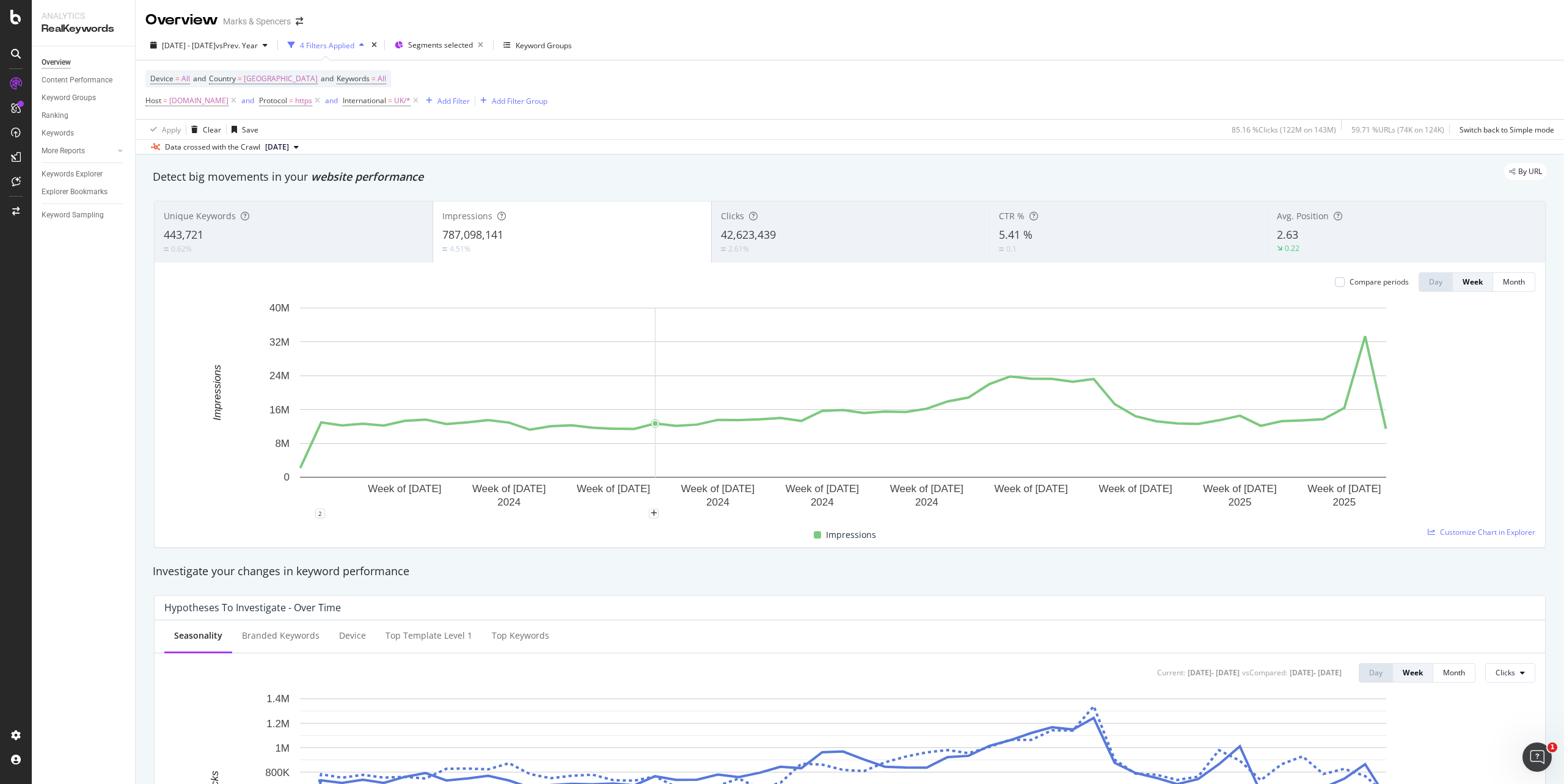
click at [655, 329] on rect "A chart." at bounding box center [843, 393] width 1086 height 170
drag, startPoint x: 715, startPoint y: 241, endPoint x: 770, endPoint y: 245, distance: 55.1
click at [770, 245] on div "Clicks 42,623,439 2.61%" at bounding box center [851, 232] width 278 height 55
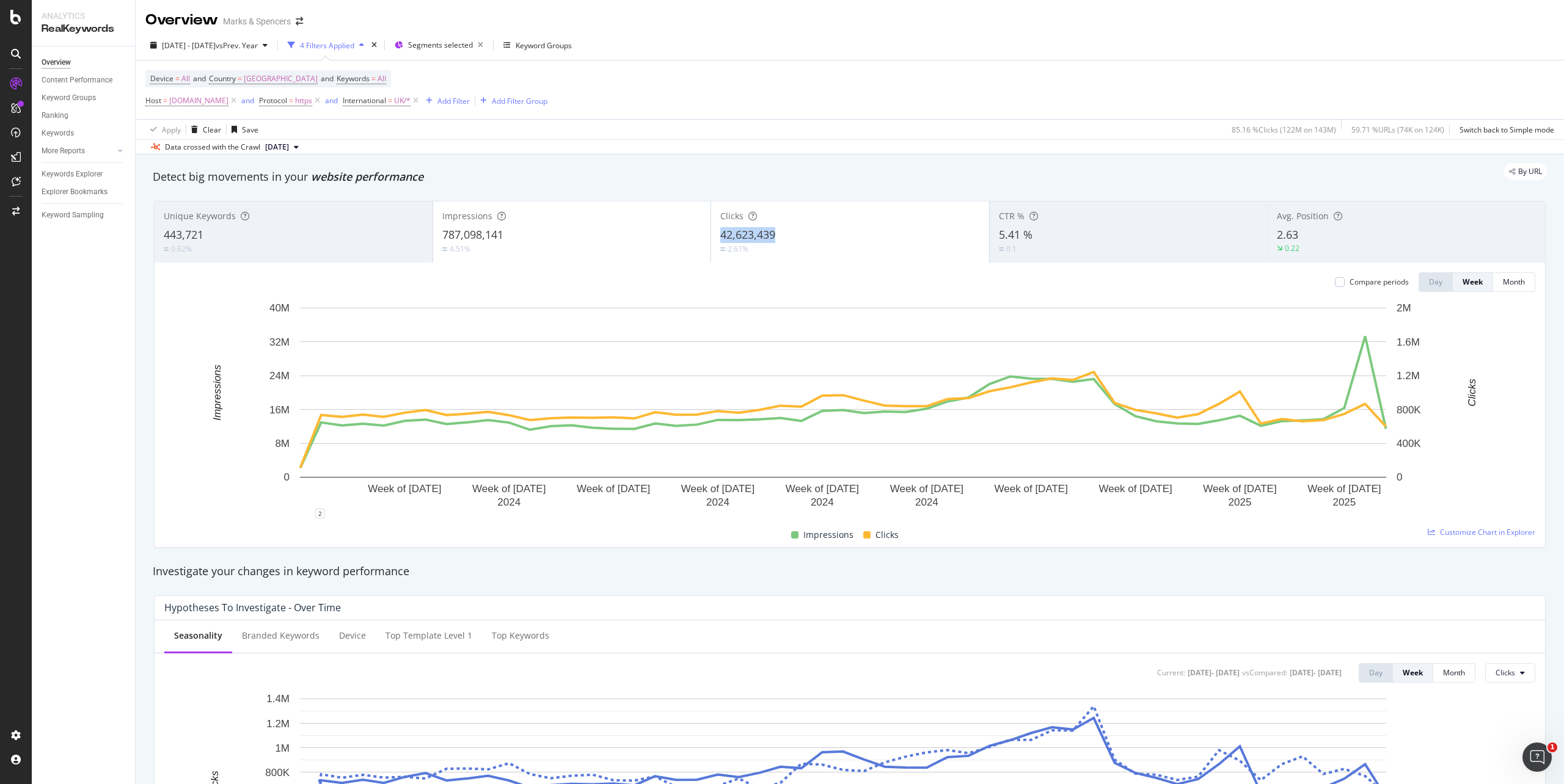
drag, startPoint x: 716, startPoint y: 239, endPoint x: 770, endPoint y: 242, distance: 54.1
click at [770, 242] on span "42,623,439" at bounding box center [748, 234] width 55 height 15
